Goal: Share content: Share content

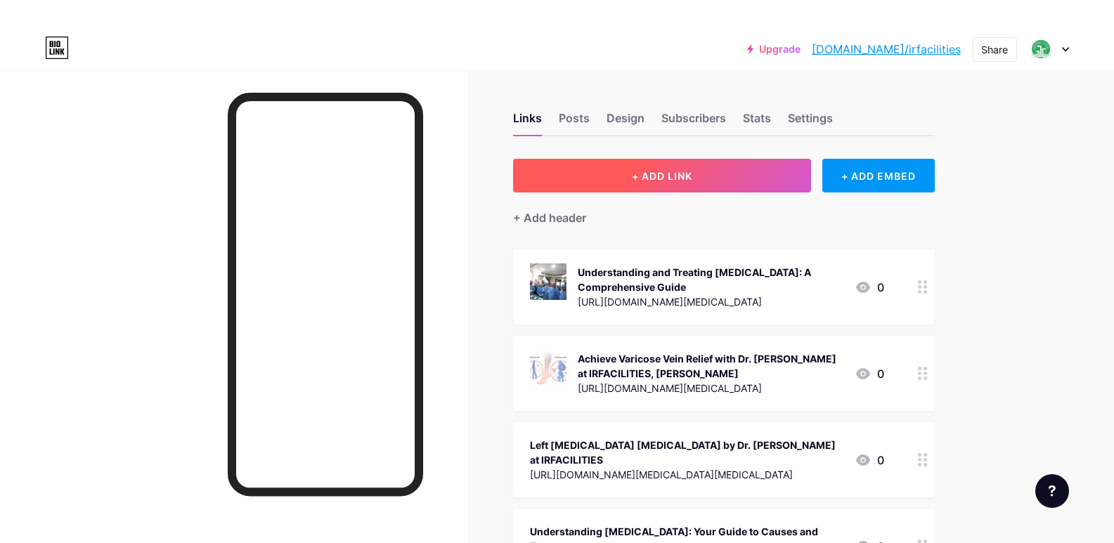
click at [674, 179] on span "+ ADD LINK" at bounding box center [662, 176] width 60 height 12
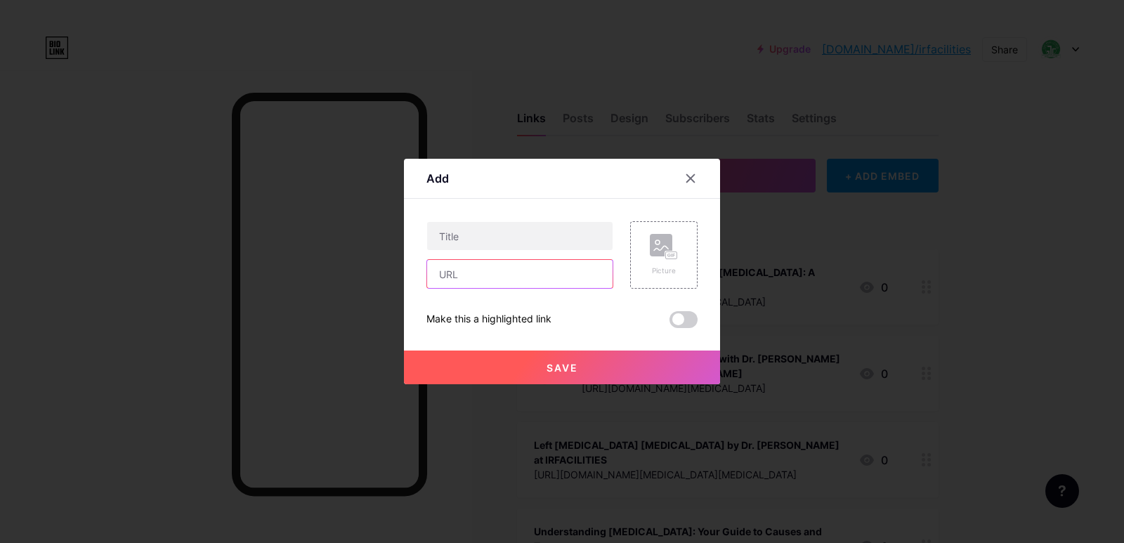
click at [492, 275] on input "text" at bounding box center [519, 274] width 185 height 28
paste input "[URL][DOMAIN_NAME][MEDICAL_DATA]"
type input "[URL][DOMAIN_NAME][MEDICAL_DATA]"
click at [509, 231] on input "text" at bounding box center [519, 236] width 185 height 28
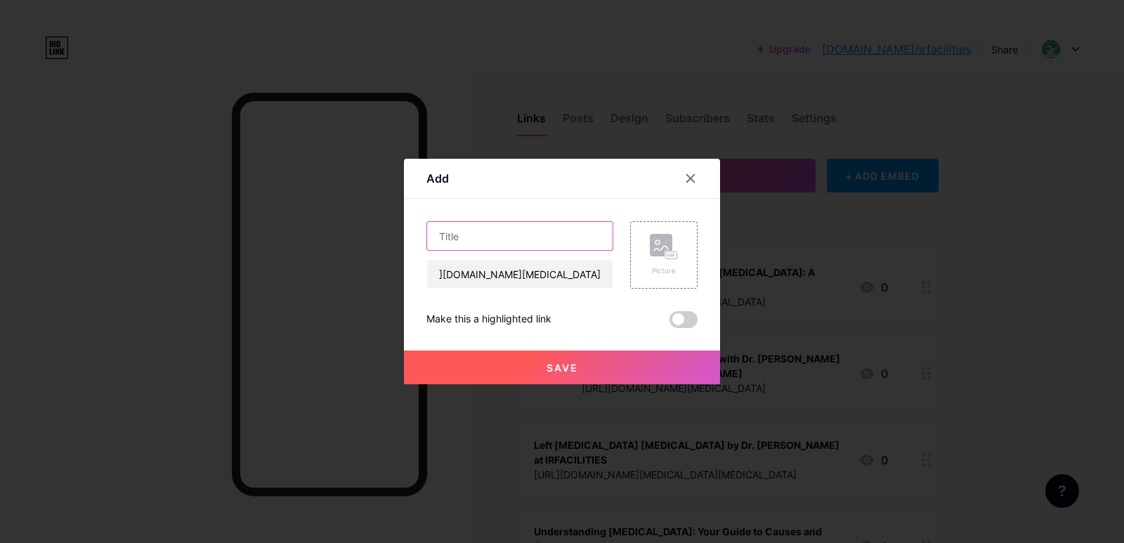
scroll to position [0, 0]
click at [573, 237] on input "text" at bounding box center [519, 236] width 185 height 28
paste input "Laser Treatment for [MEDICAL_DATA]: Is It Right for You? A Conversation with Dr…"
type input "Laser Treatment for [MEDICAL_DATA]: Is It Right for You? A Conversation with Dr…"
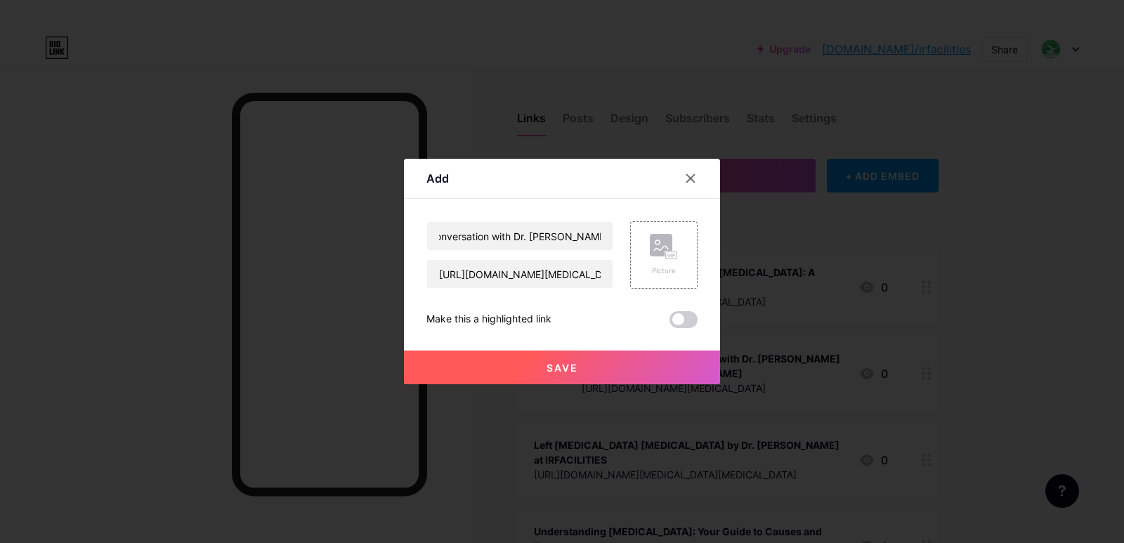
click at [566, 367] on span "Save" at bounding box center [563, 368] width 32 height 12
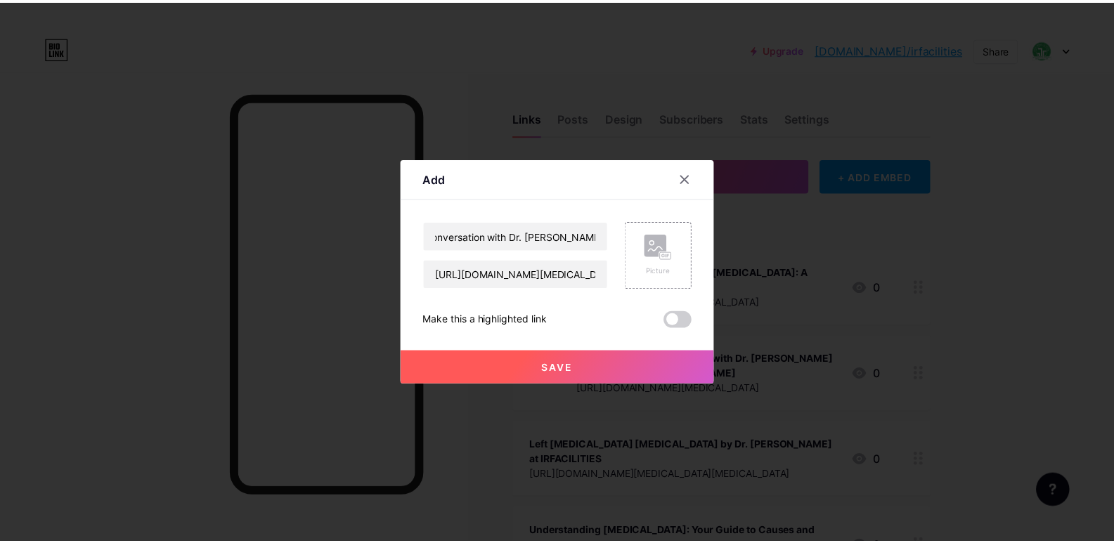
scroll to position [0, 0]
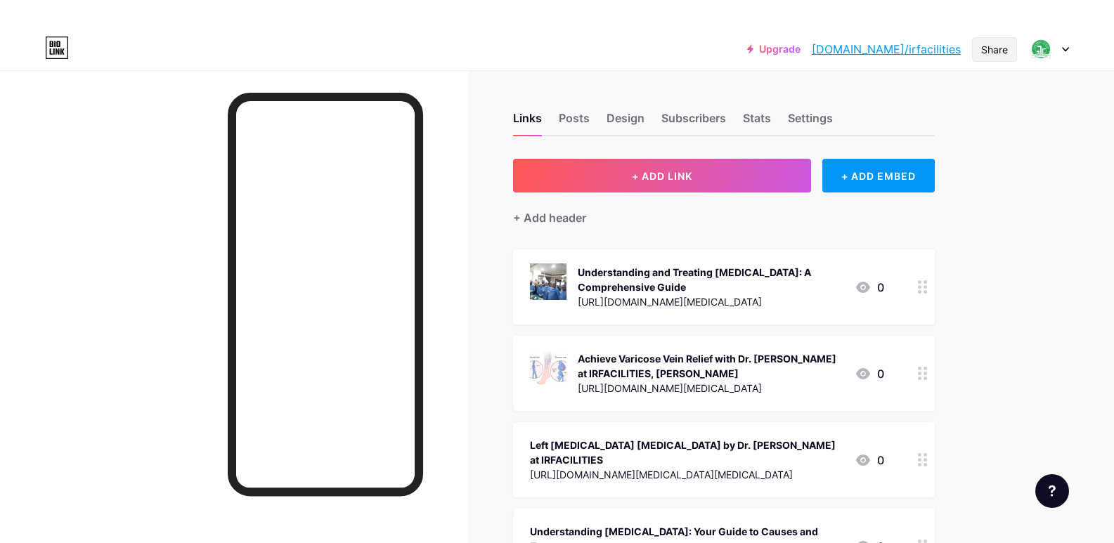
click at [987, 48] on div "Share" at bounding box center [994, 49] width 27 height 15
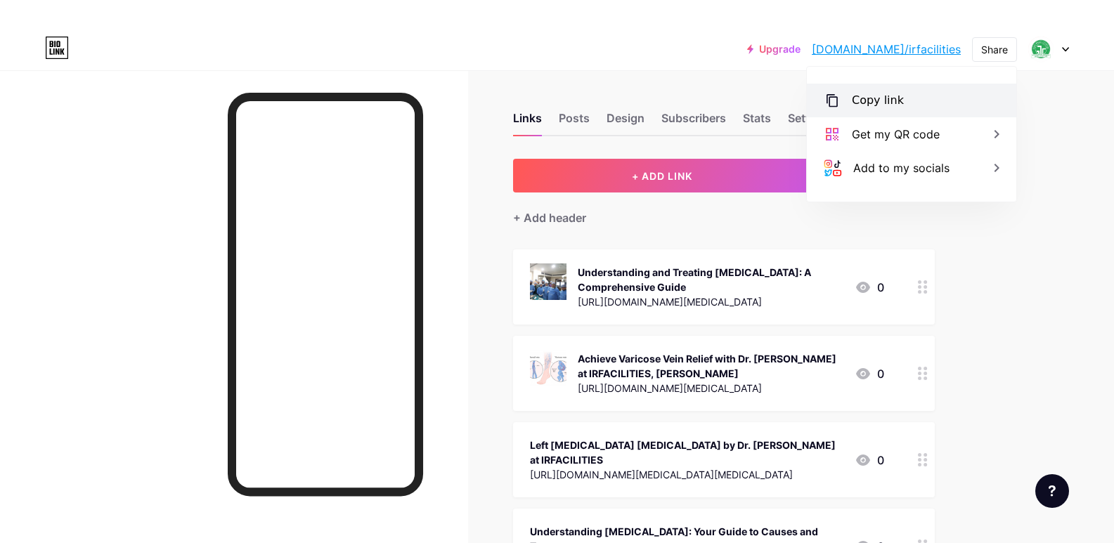
click at [894, 102] on div "Copy link" at bounding box center [878, 100] width 52 height 17
